Goal: Find specific page/section: Find specific page/section

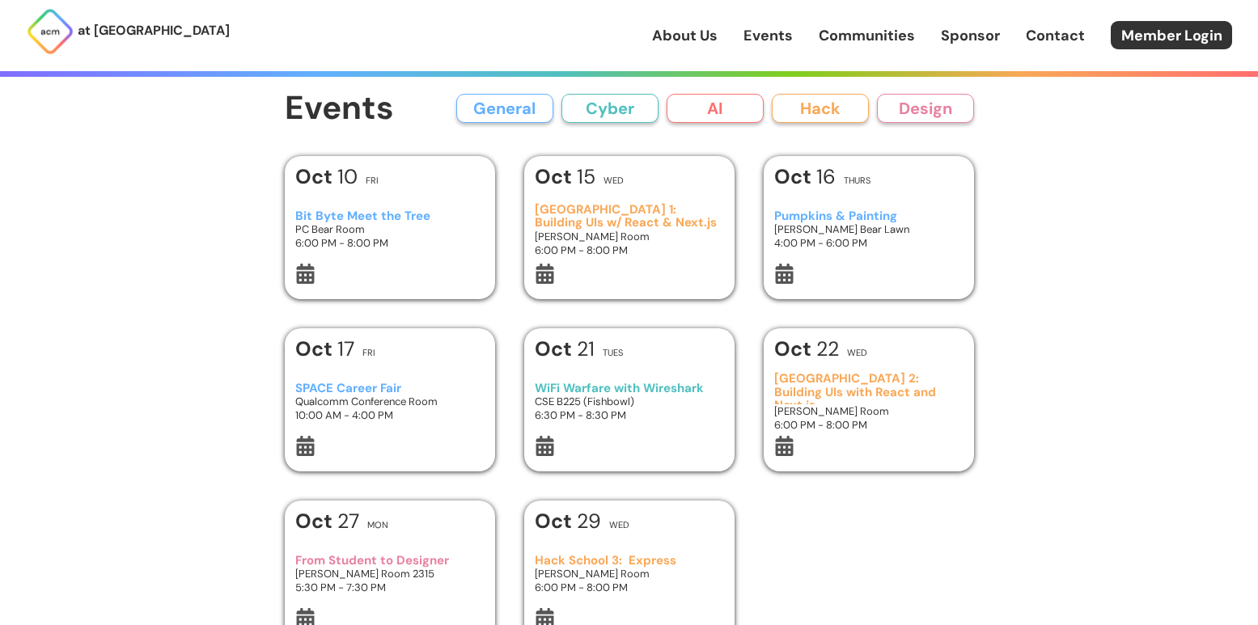
click at [680, 32] on link "About Us" at bounding box center [685, 35] width 66 height 21
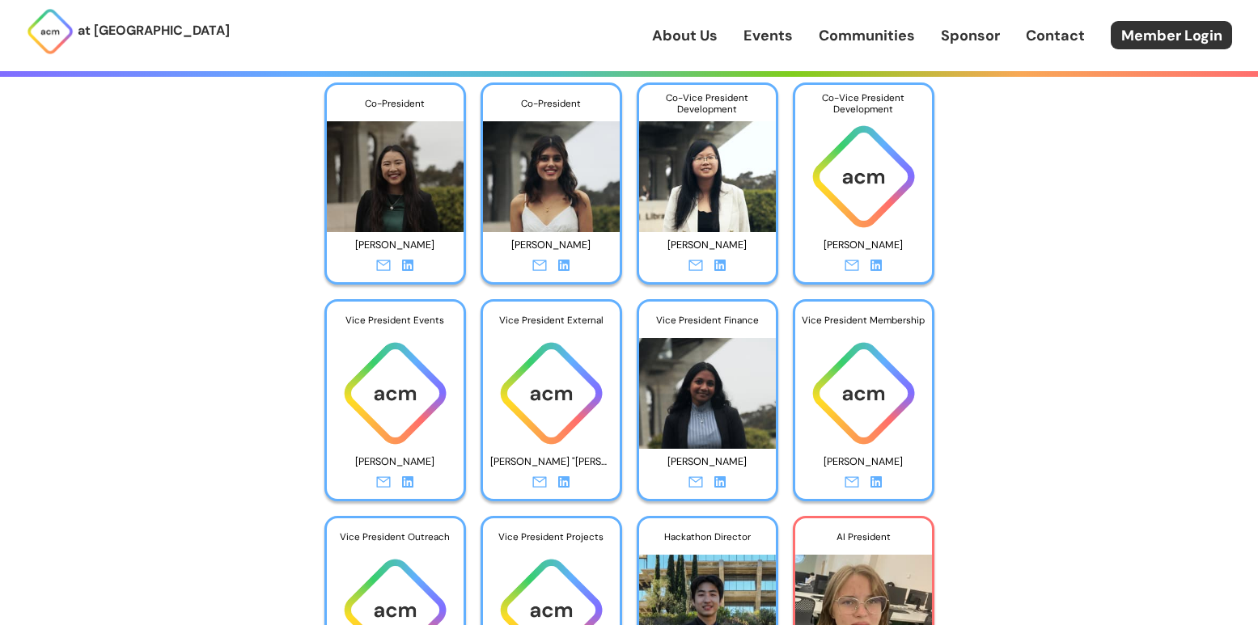
scroll to position [2616, 0]
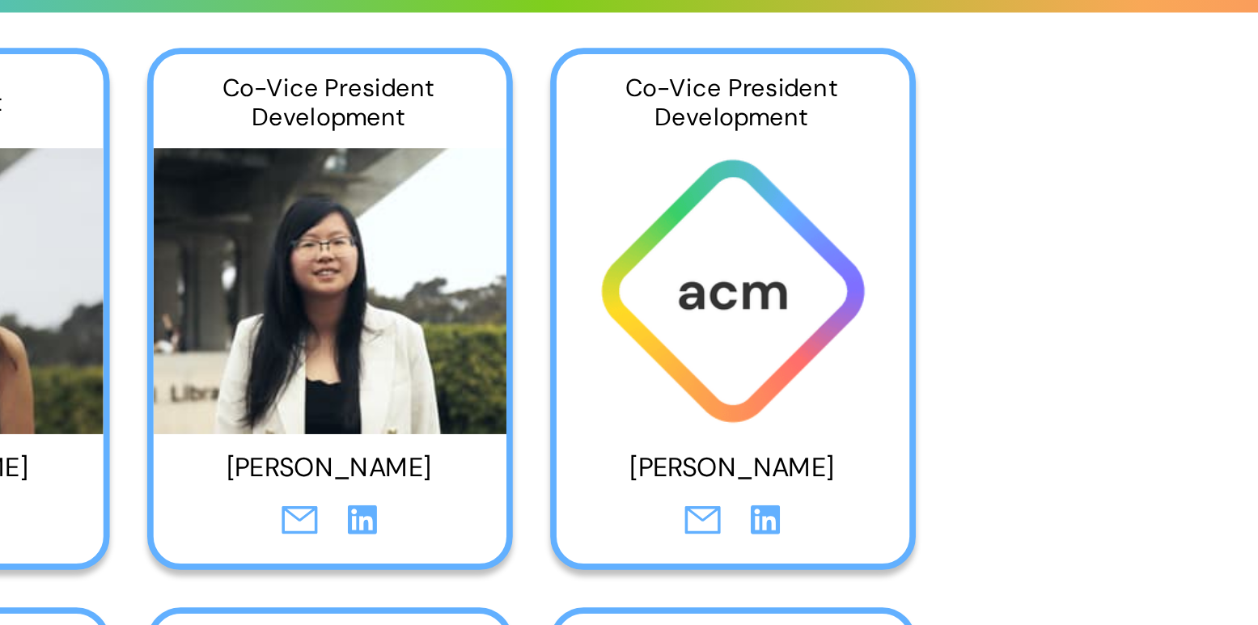
click at [823, 109] on div "Co-Vice President Development" at bounding box center [863, 111] width 137 height 37
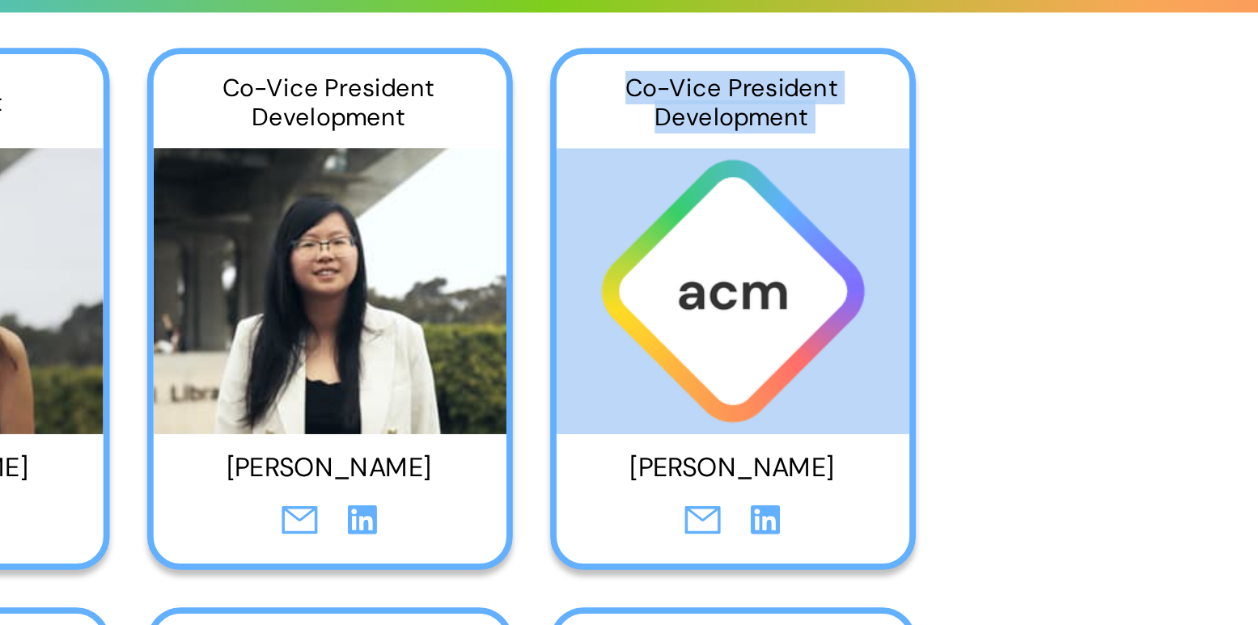
click at [823, 109] on div "Co-Vice President Development" at bounding box center [863, 111] width 137 height 37
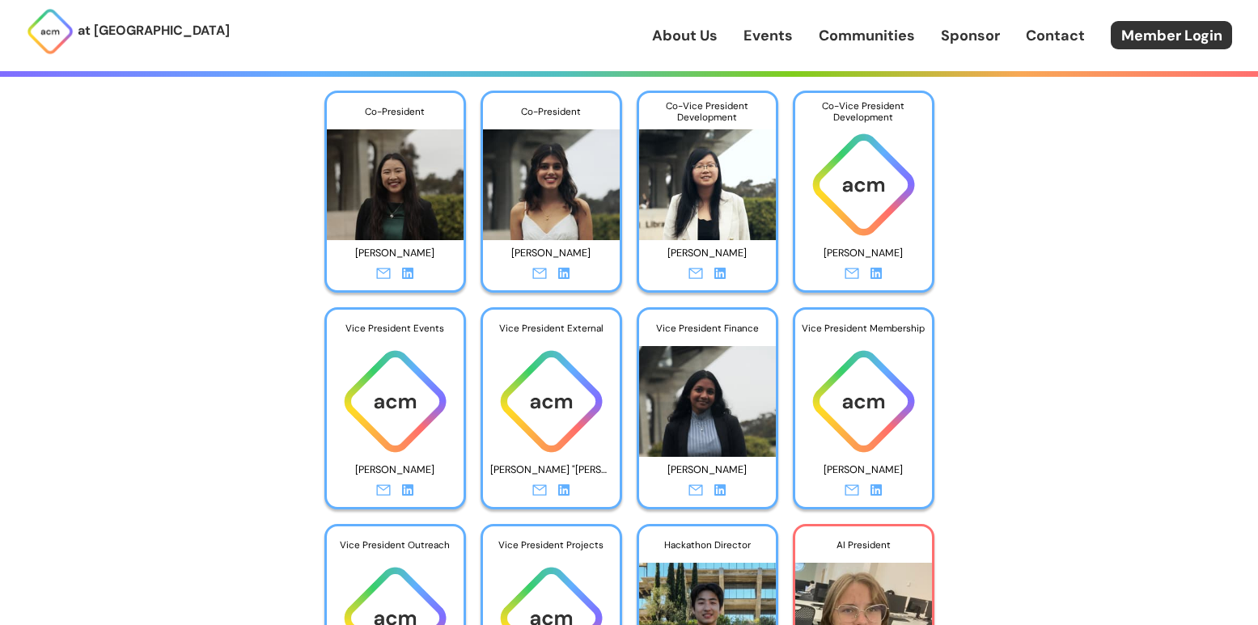
click at [890, 277] on div at bounding box center [863, 275] width 137 height 21
click at [871, 275] on icon at bounding box center [876, 273] width 11 height 11
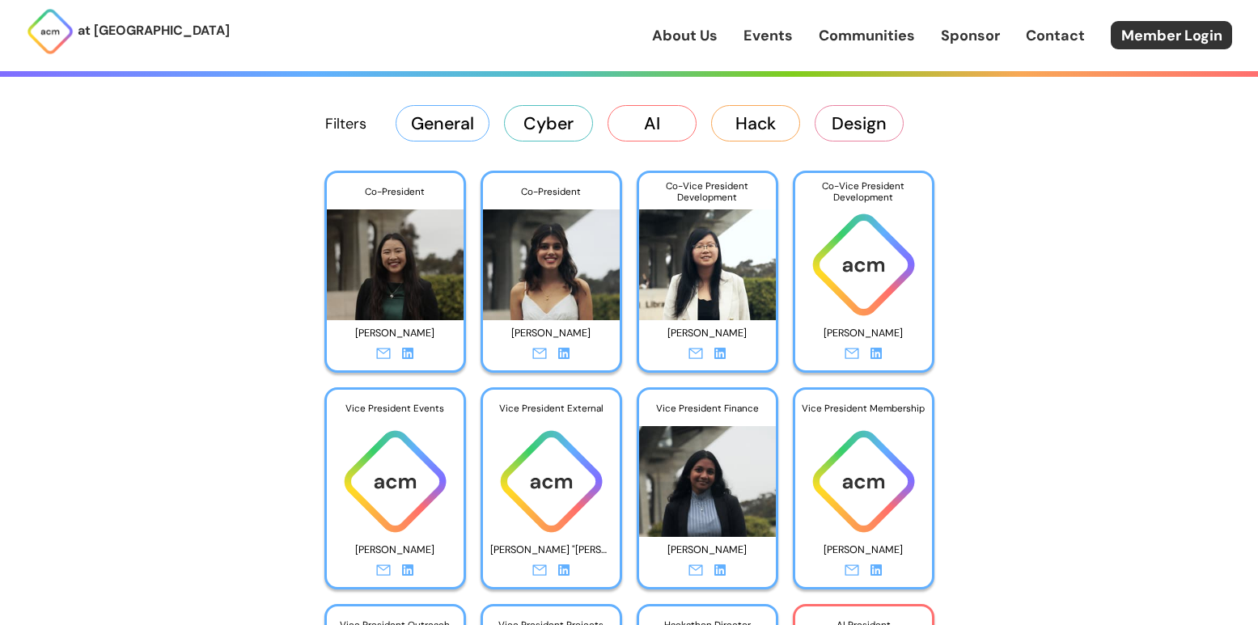
scroll to position [2519, 0]
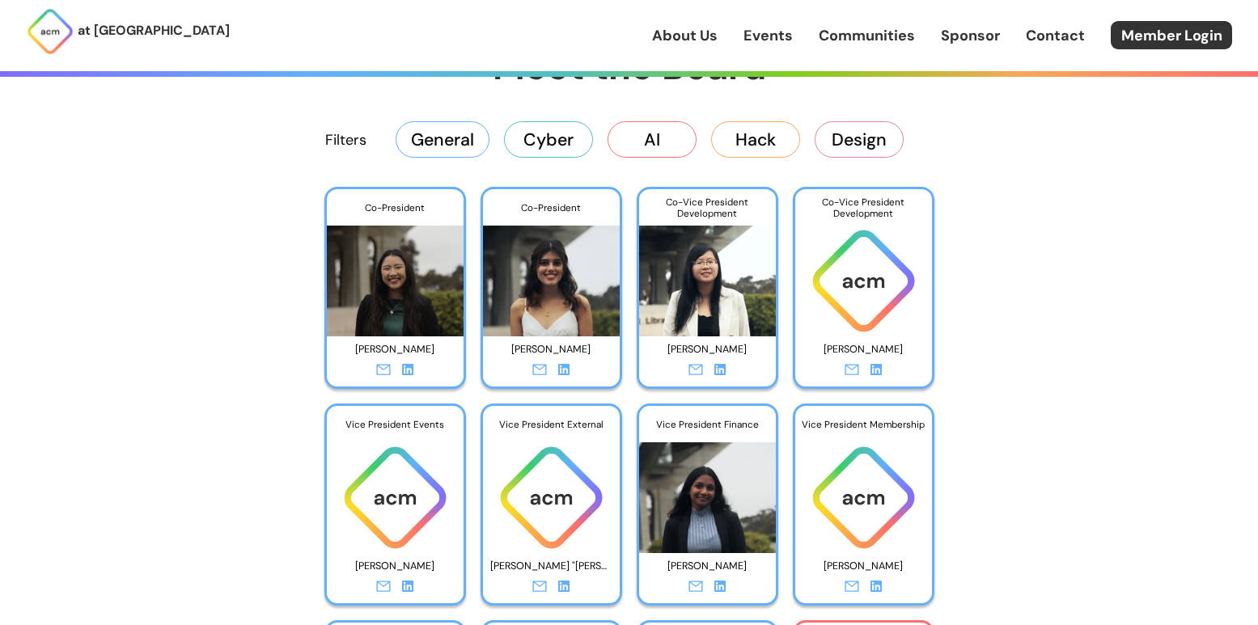
click at [451, 146] on button "General" at bounding box center [443, 139] width 94 height 36
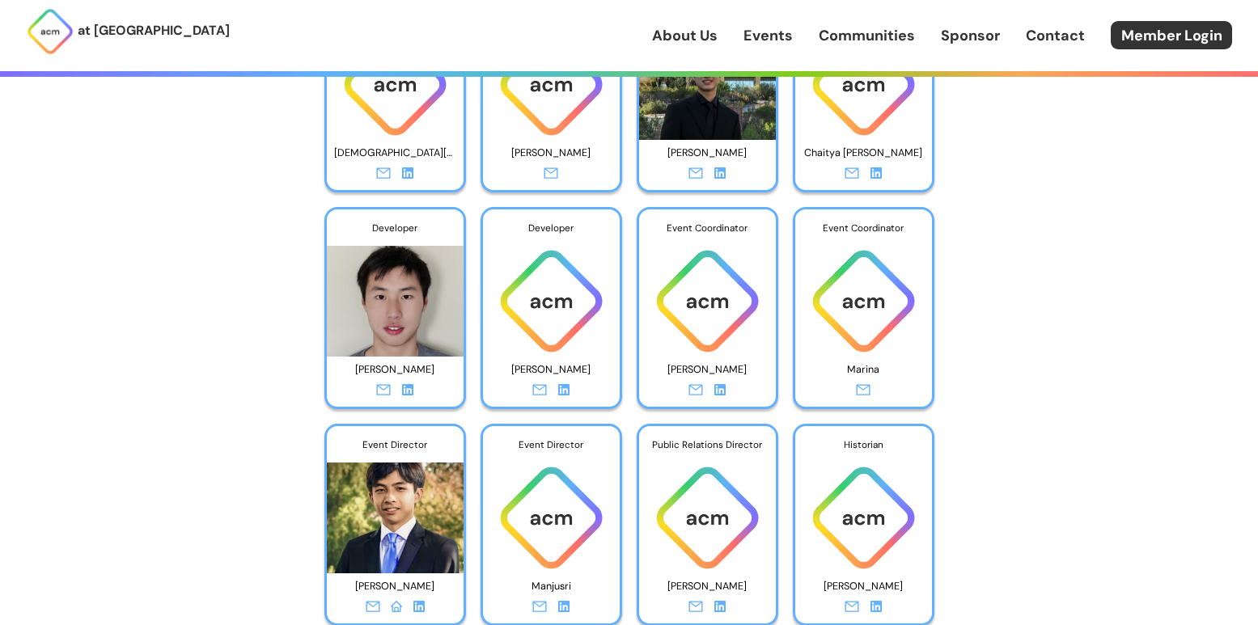
scroll to position [3144, 0]
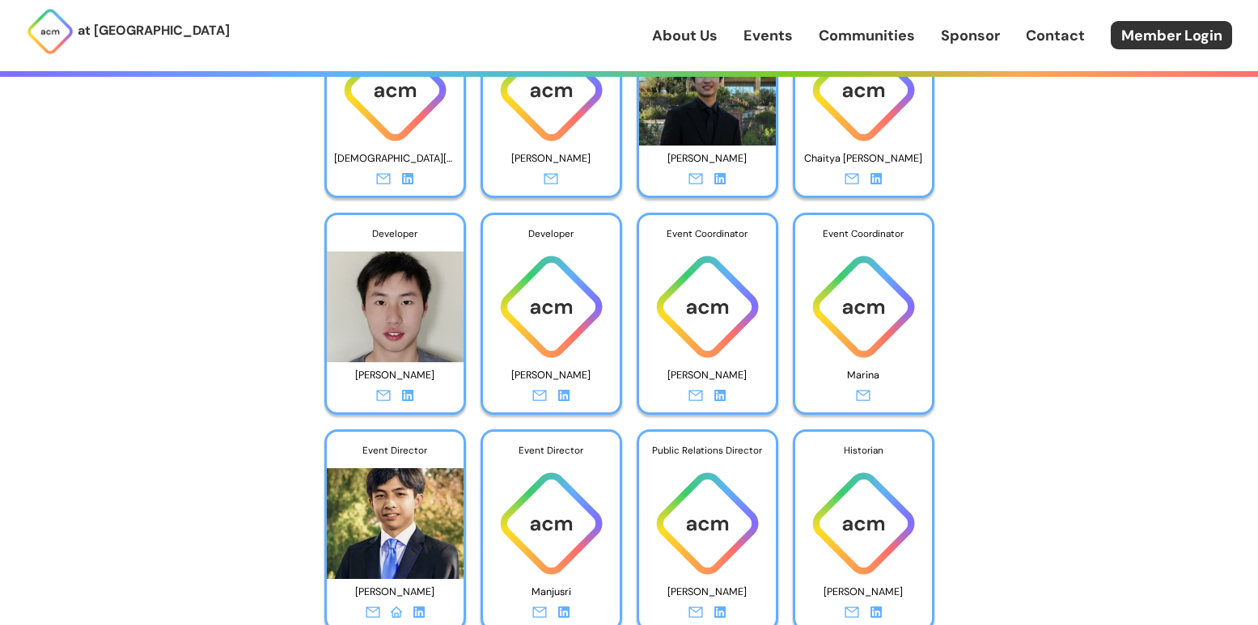
click at [722, 400] on icon at bounding box center [719, 395] width 11 height 11
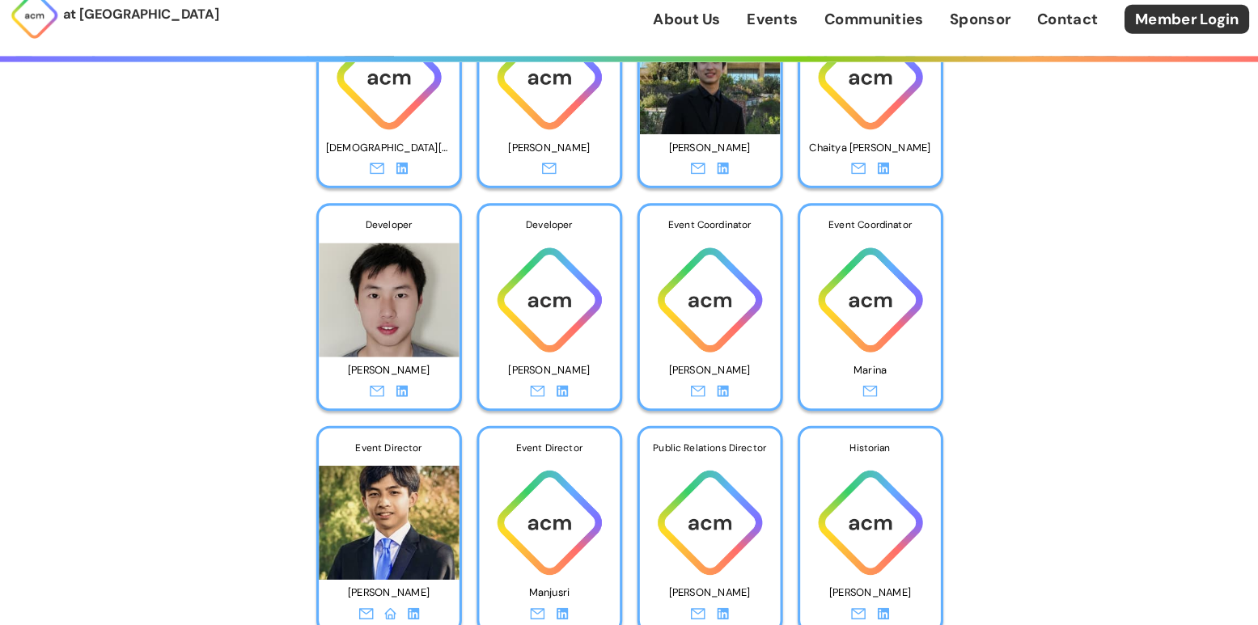
scroll to position [3142, 0]
